Goal: Transaction & Acquisition: Purchase product/service

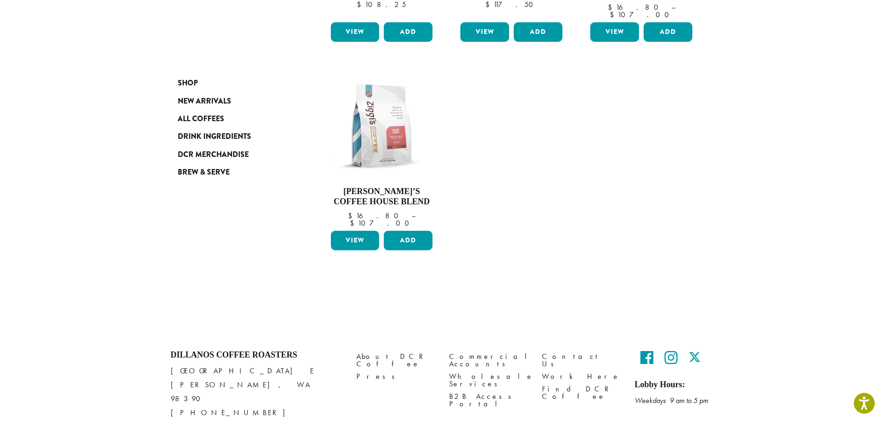
scroll to position [315, 0]
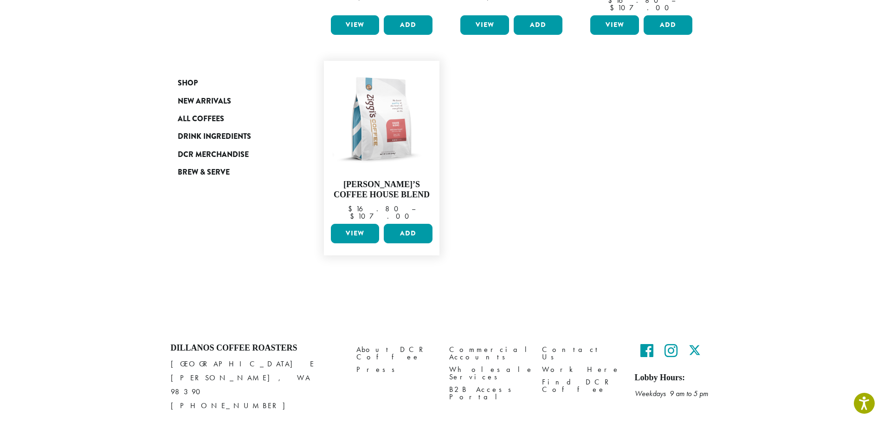
click at [361, 224] on link "View" at bounding box center [355, 233] width 49 height 19
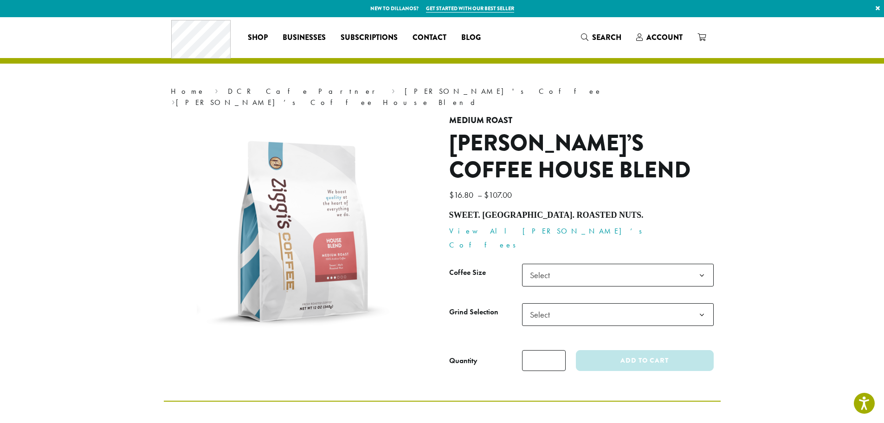
click at [536, 266] on span "Select" at bounding box center [542, 275] width 33 height 18
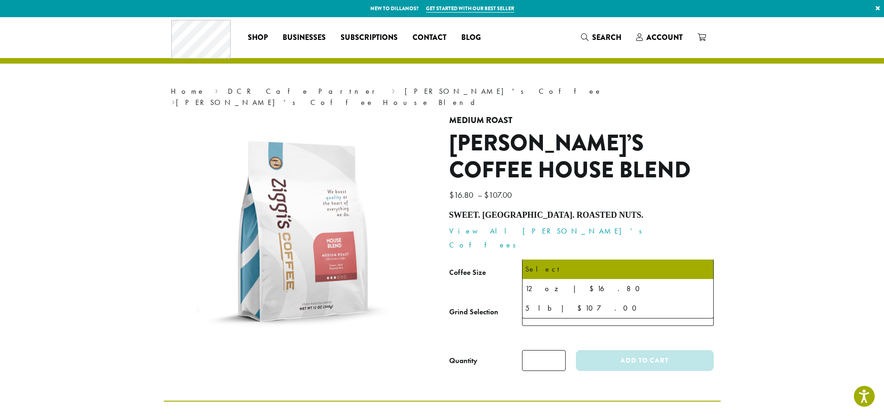
click at [535, 266] on span "Select" at bounding box center [542, 275] width 33 height 18
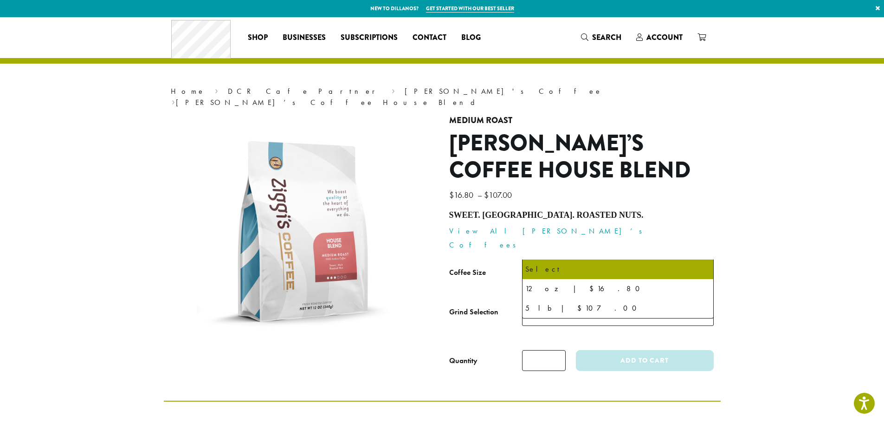
click at [535, 266] on span "Select" at bounding box center [542, 275] width 33 height 18
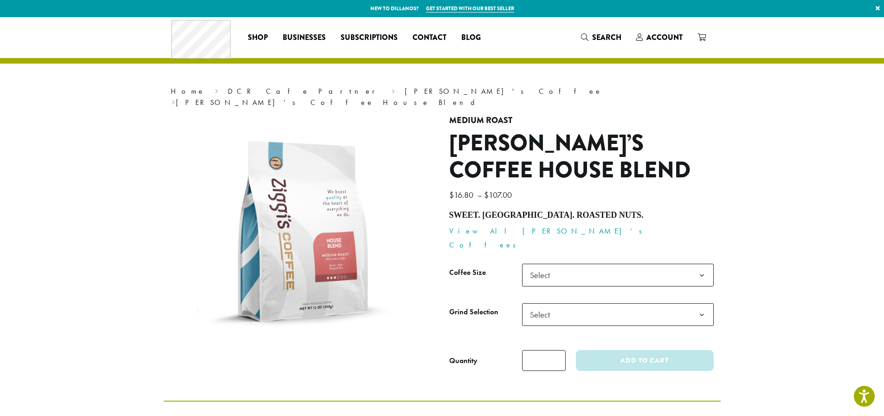
click at [583, 264] on span "Select" at bounding box center [618, 275] width 192 height 23
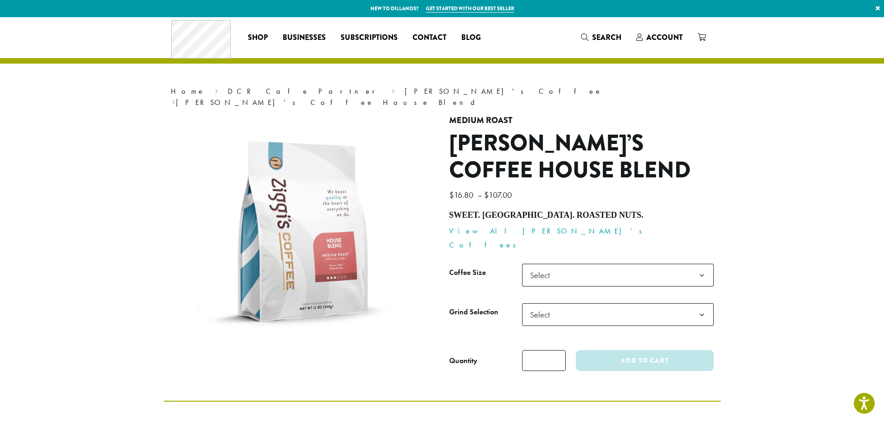
click at [583, 264] on span "Select" at bounding box center [618, 275] width 192 height 23
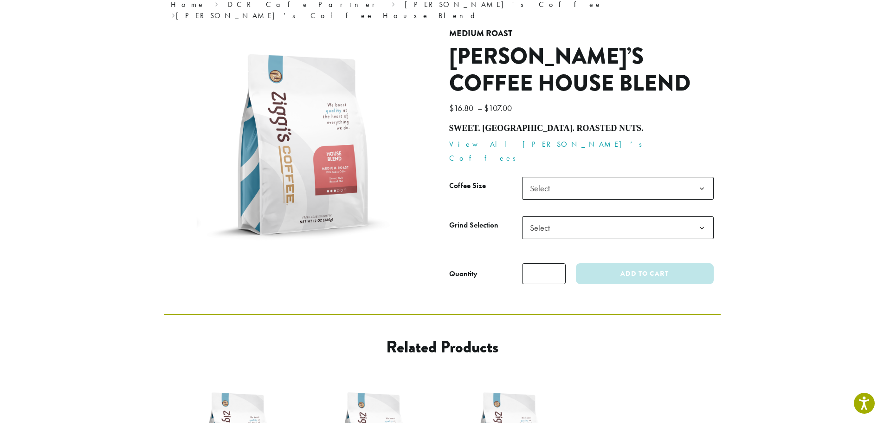
scroll to position [232, 0]
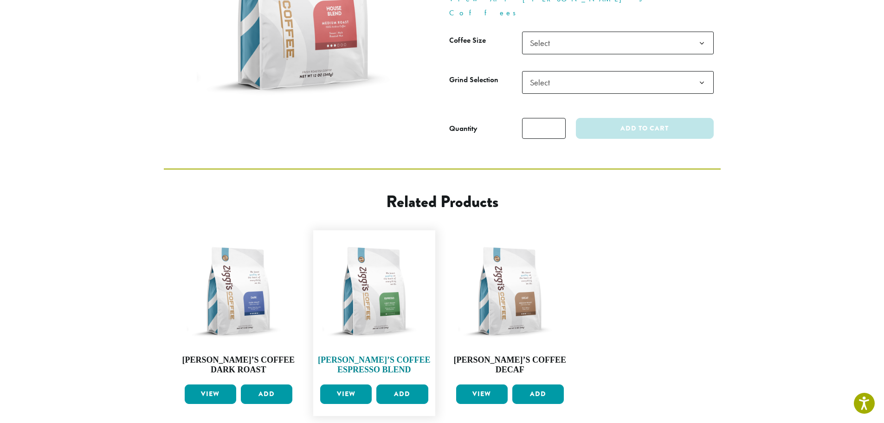
click at [346, 291] on img at bounding box center [374, 291] width 113 height 113
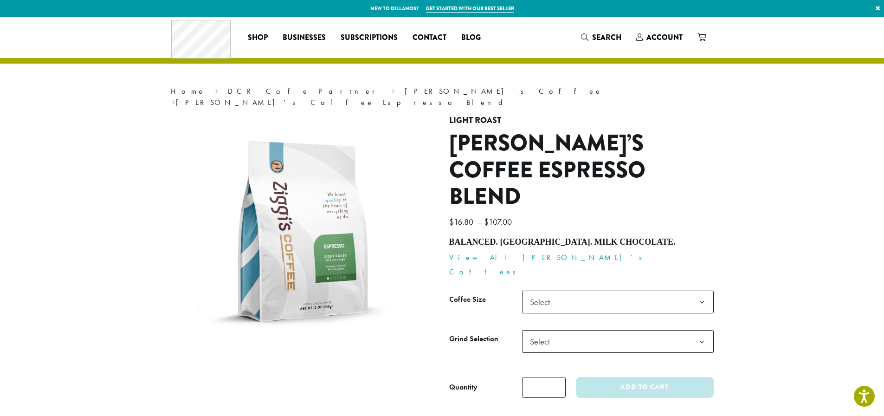
click at [527, 293] on span "Select" at bounding box center [542, 302] width 33 height 18
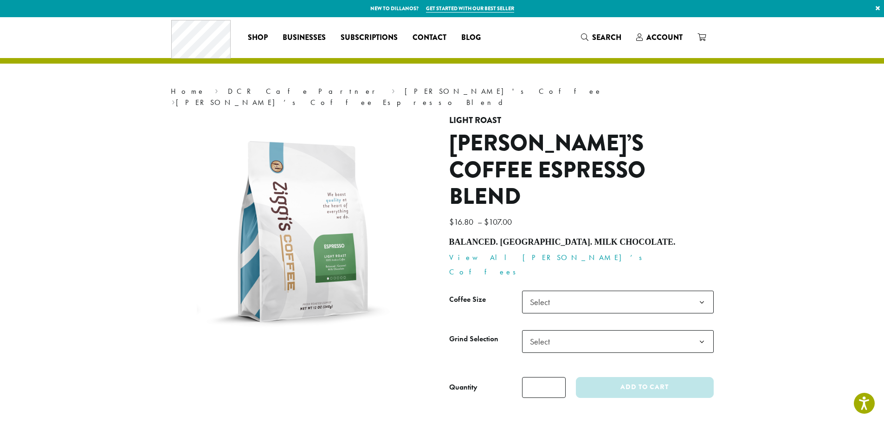
click at [527, 293] on span "Select" at bounding box center [542, 302] width 33 height 18
